Goal: Navigation & Orientation: Find specific page/section

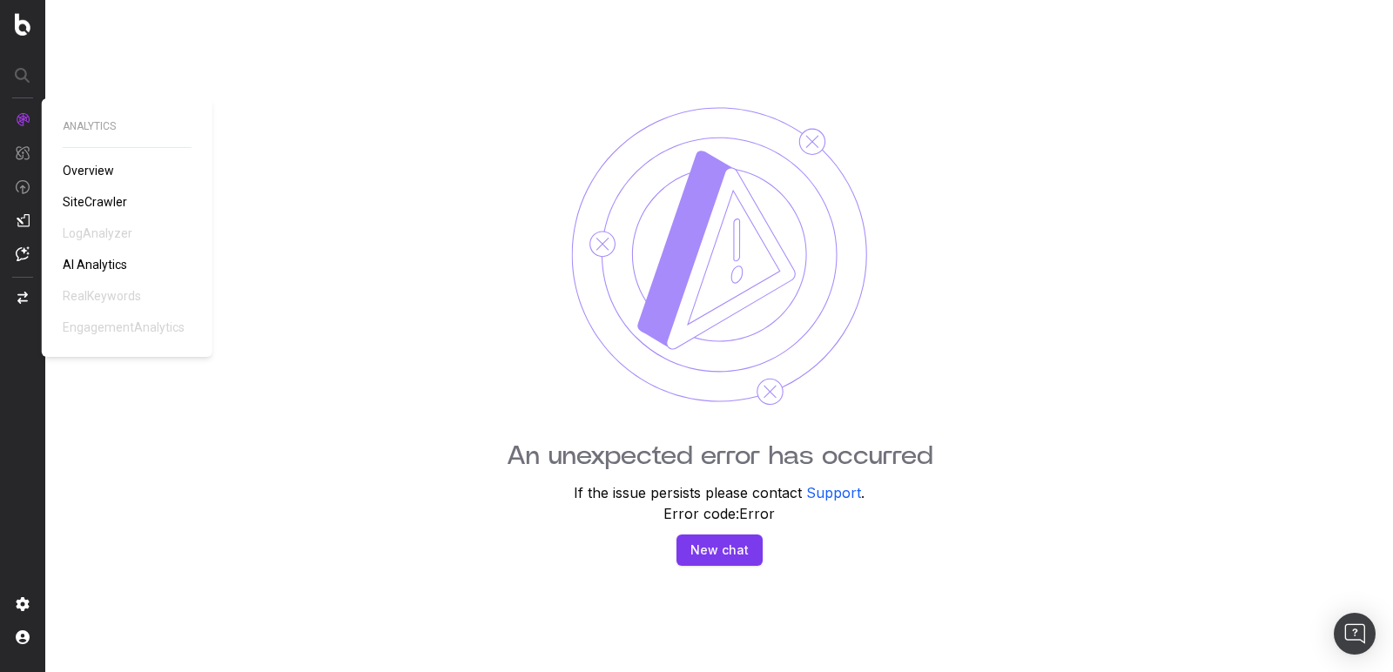
click at [93, 164] on span "Overview" at bounding box center [88, 171] width 51 height 14
